Goal: Find specific page/section: Find specific page/section

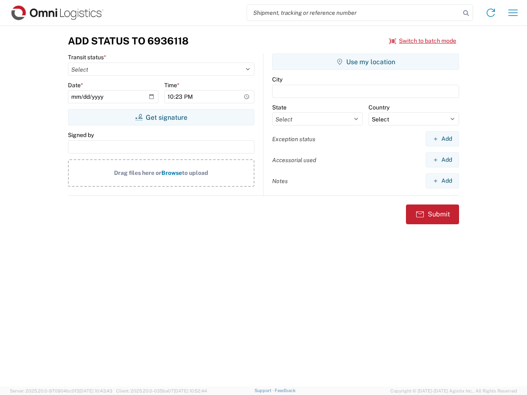
click at [354, 13] on input "search" at bounding box center [353, 13] width 213 height 16
click at [466, 13] on icon at bounding box center [466, 13] width 12 height 12
click at [491, 13] on icon at bounding box center [490, 12] width 13 height 13
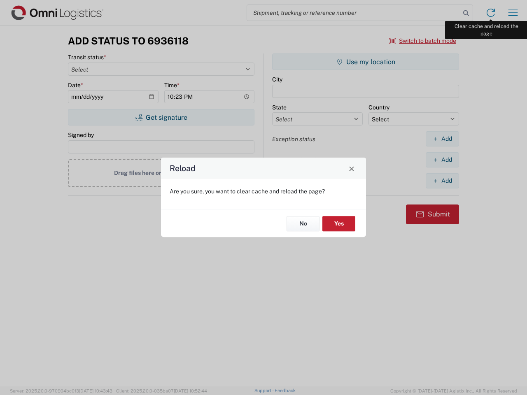
click at [513, 13] on div "Reload Are you sure, you want to clear cache and reload the page? No Yes" at bounding box center [263, 197] width 527 height 395
click at [423, 41] on div "Reload Are you sure, you want to clear cache and reload the page? No Yes" at bounding box center [263, 197] width 527 height 395
click at [161, 117] on div "Reload Are you sure, you want to clear cache and reload the page? No Yes" at bounding box center [263, 197] width 527 height 395
click at [366, 62] on div "Reload Are you sure, you want to clear cache and reload the page? No Yes" at bounding box center [263, 197] width 527 height 395
click at [442, 139] on div "Reload Are you sure, you want to clear cache and reload the page? No Yes" at bounding box center [263, 197] width 527 height 395
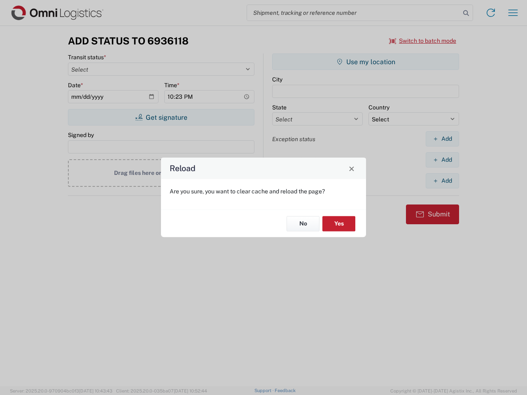
click at [442, 160] on div "Reload Are you sure, you want to clear cache and reload the page? No Yes" at bounding box center [263, 197] width 527 height 395
click at [442, 181] on div "Reload Are you sure, you want to clear cache and reload the page? No Yes" at bounding box center [263, 197] width 527 height 395
